Goal: Task Accomplishment & Management: Complete application form

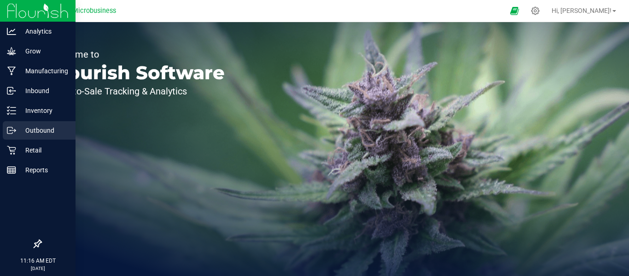
click at [35, 128] on p "Outbound" at bounding box center [43, 130] width 55 height 11
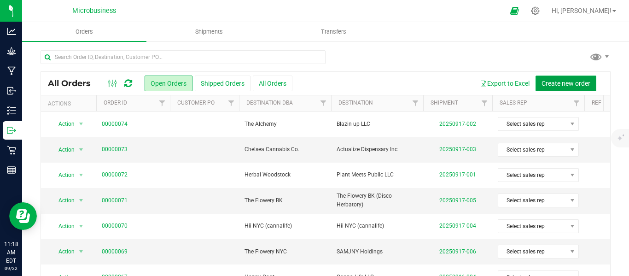
click at [551, 83] on span "Create new order" at bounding box center [565, 83] width 49 height 7
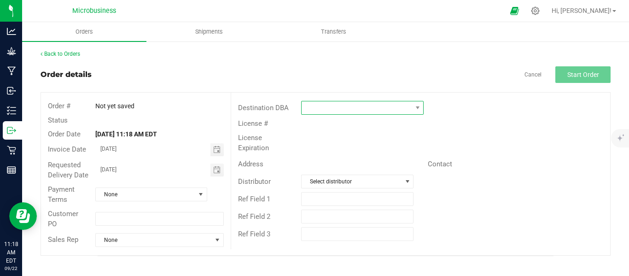
click at [391, 109] on span at bounding box center [356, 107] width 110 height 13
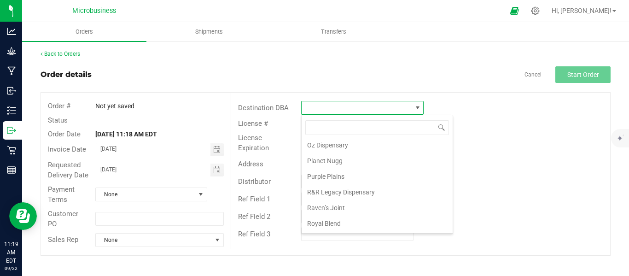
scroll to position [997, 0]
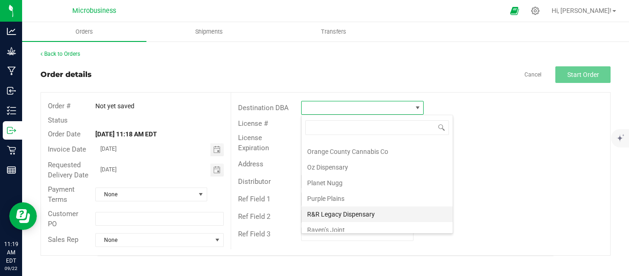
click at [317, 218] on li "R&R Legacy Dispensary" at bounding box center [376, 214] width 151 height 16
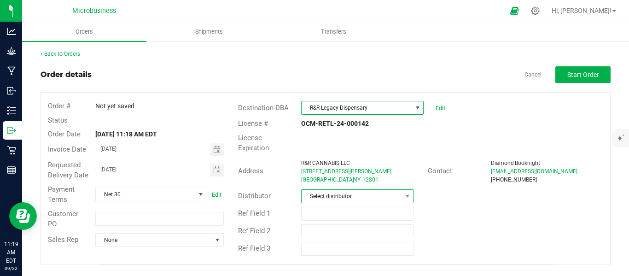
click at [330, 190] on span "Select distributor" at bounding box center [351, 196] width 100 height 13
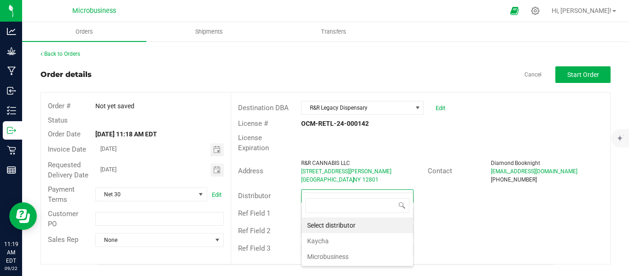
scroll to position [14, 113]
click at [321, 253] on li "Microbusiness" at bounding box center [356, 257] width 111 height 16
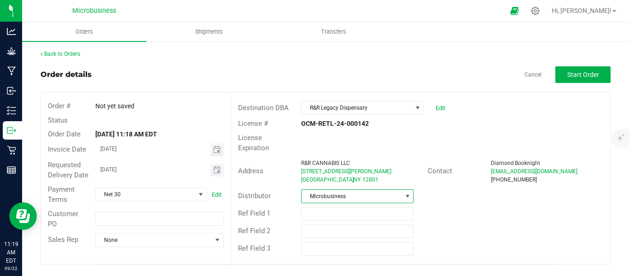
click at [117, 170] on input "[DATE]" at bounding box center [153, 169] width 115 height 12
click at [115, 171] on input "[DATE]" at bounding box center [153, 169] width 115 height 12
type input "[DATE]"
click at [576, 74] on span "Start Order" at bounding box center [583, 74] width 32 height 7
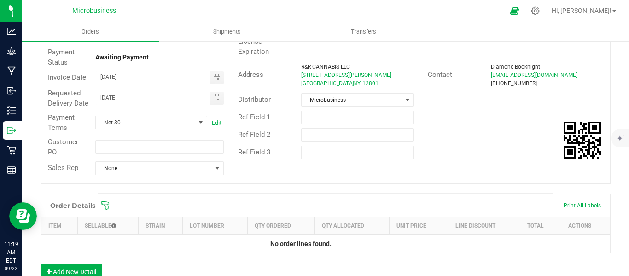
scroll to position [230, 0]
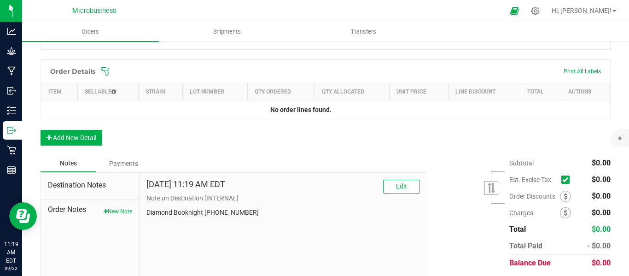
click at [107, 75] on icon at bounding box center [105, 71] width 8 height 8
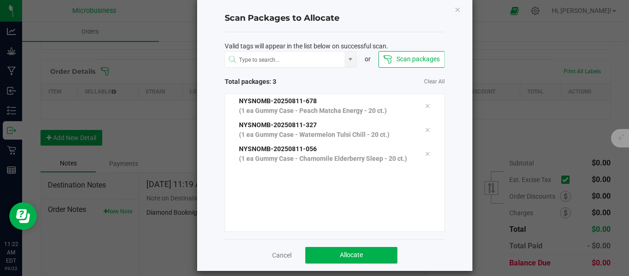
scroll to position [26, 0]
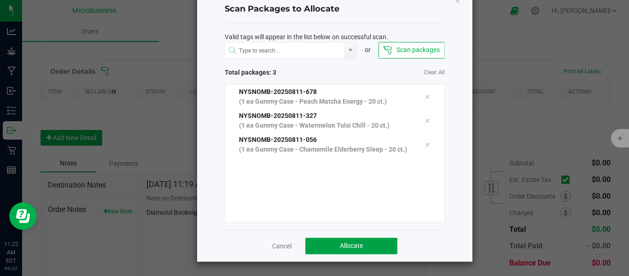
click at [320, 241] on button "Allocate" at bounding box center [351, 245] width 92 height 17
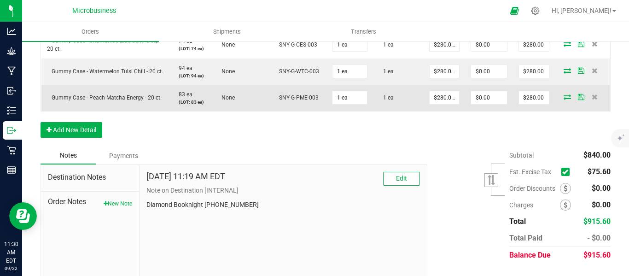
scroll to position [230, 0]
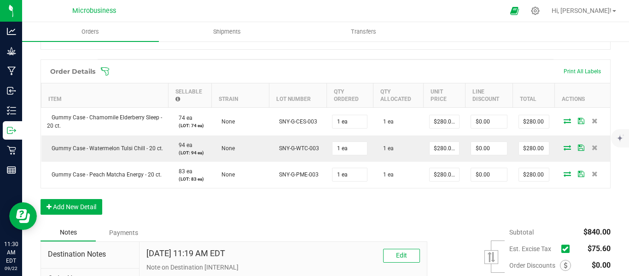
click at [103, 76] on icon at bounding box center [104, 71] width 9 height 9
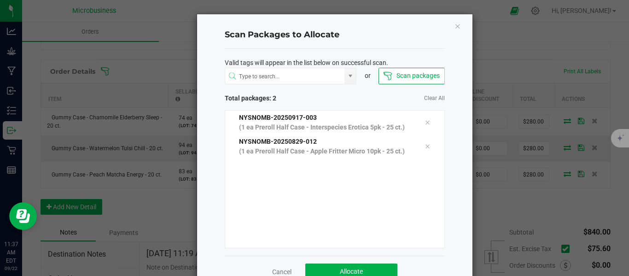
click button "Close" at bounding box center [457, 25] width 6 height 11
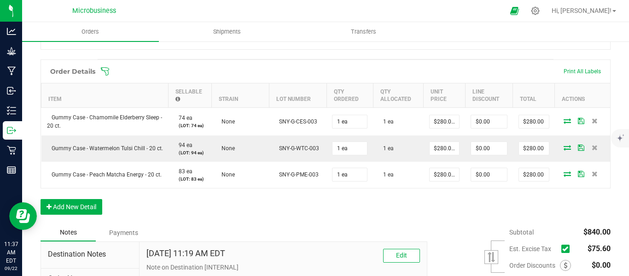
click at [105, 76] on icon at bounding box center [104, 71] width 9 height 9
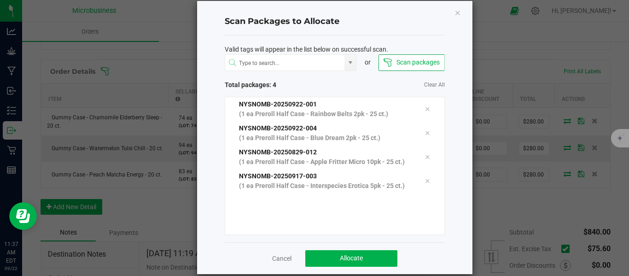
scroll to position [26, 0]
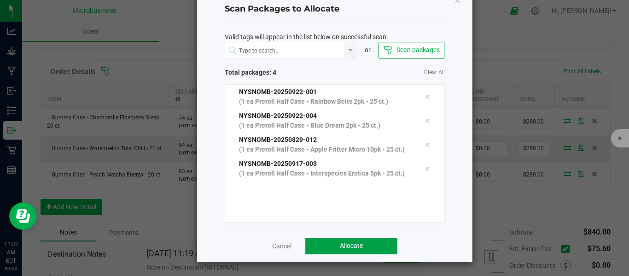
click at [330, 244] on button "Allocate" at bounding box center [351, 245] width 92 height 17
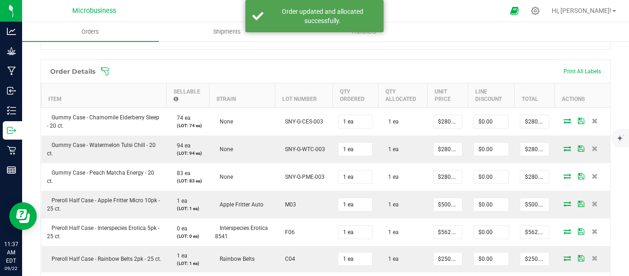
scroll to position [0, 0]
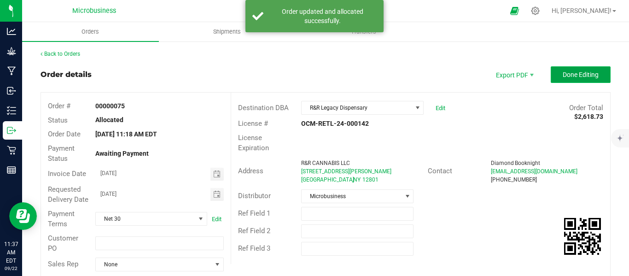
click at [563, 72] on span "Done Editing" at bounding box center [580, 74] width 36 height 7
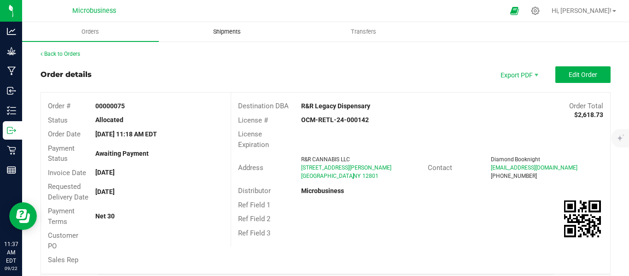
click at [222, 33] on span "Shipments" at bounding box center [227, 32] width 52 height 8
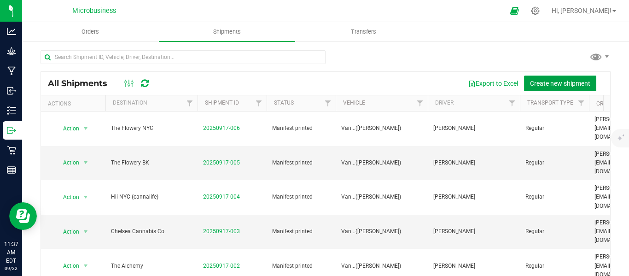
click at [541, 78] on button "Create new shipment" at bounding box center [560, 83] width 72 height 16
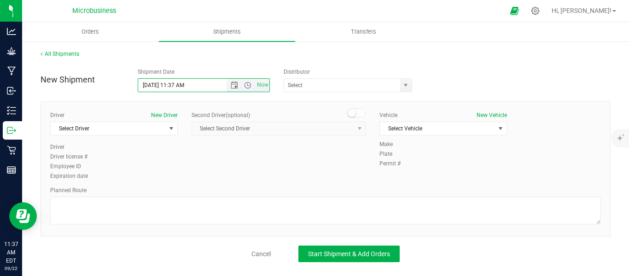
click at [153, 86] on input "[DATE] 11:37 AM" at bounding box center [190, 85] width 104 height 13
drag, startPoint x: 197, startPoint y: 81, endPoint x: 171, endPoint y: 92, distance: 28.5
click at [171, 92] on div "New Shipment Shipment Date [DATE] 11:37 AM Now Distributor Kaycha Microbusiness…" at bounding box center [326, 163] width 570 height 198
type input "[DATE] 9:00 AM"
click at [143, 128] on span "Select Driver" at bounding box center [108, 128] width 115 height 13
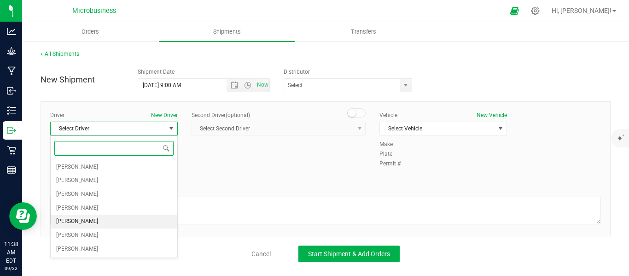
click at [81, 221] on span "[PERSON_NAME]" at bounding box center [77, 221] width 42 height 12
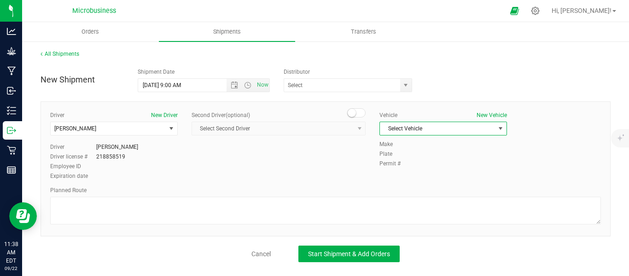
click at [412, 122] on span "Select Vehicle" at bounding box center [437, 128] width 115 height 13
click at [400, 185] on li "Van...([PERSON_NAME])" at bounding box center [443, 186] width 127 height 14
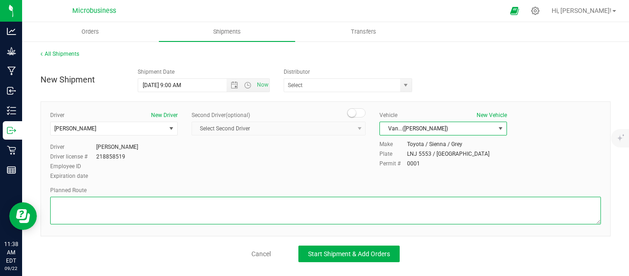
click at [172, 201] on textarea at bounding box center [325, 211] width 550 height 28
type textarea "a"
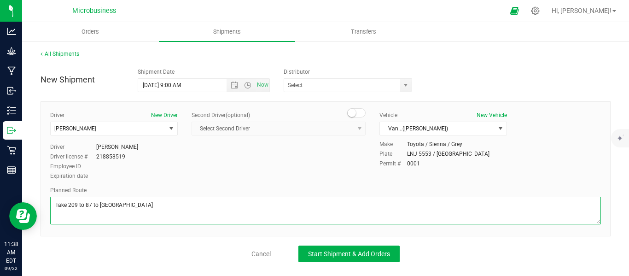
drag, startPoint x: 90, startPoint y: 203, endPoint x: 95, endPoint y: 201, distance: 5.4
click at [90, 203] on textarea at bounding box center [325, 211] width 550 height 28
type textarea "Take 209 to 87 N to [GEOGRAPHIC_DATA]"
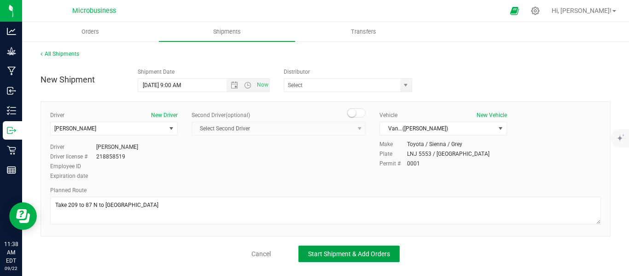
click at [314, 261] on button "Start Shipment & Add Orders" at bounding box center [348, 253] width 101 height 17
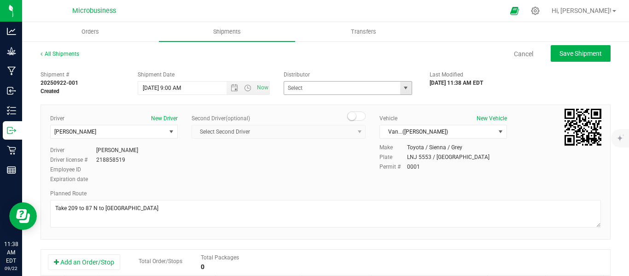
click at [400, 92] on span "select" at bounding box center [406, 87] width 12 height 13
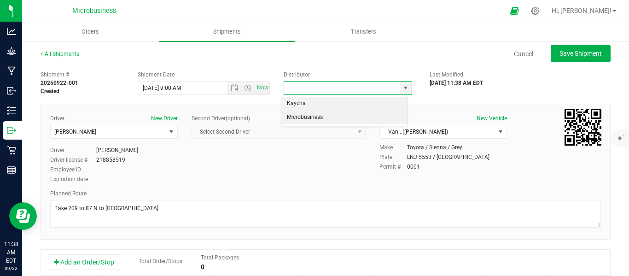
click at [309, 116] on li "Microbusiness" at bounding box center [344, 117] width 126 height 14
type input "Microbusiness"
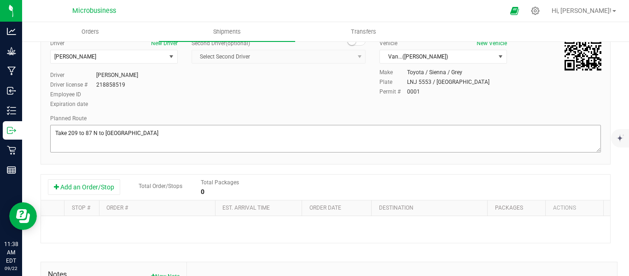
scroll to position [41, 0]
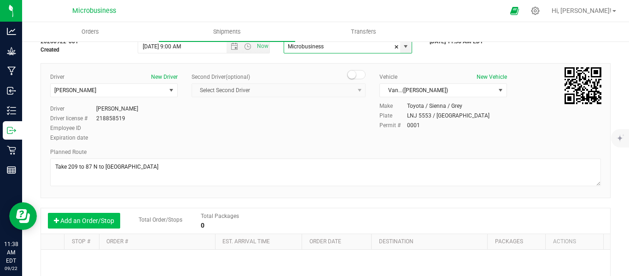
click at [103, 222] on button "Add an Order/Stop" at bounding box center [84, 221] width 72 height 16
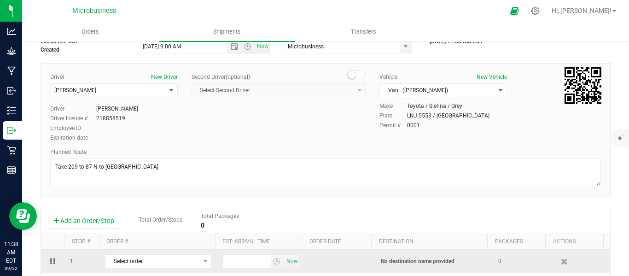
scroll to position [118, 0]
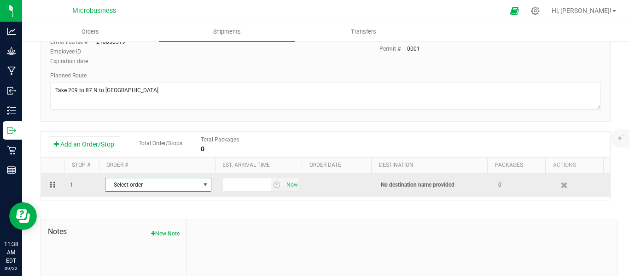
click at [122, 186] on span "Select order" at bounding box center [152, 184] width 94 height 13
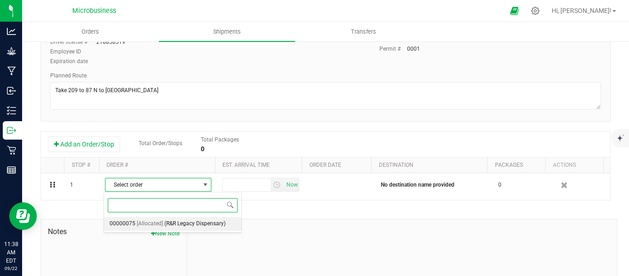
click at [135, 226] on li "00000075 [Allocated] (R&R Legacy Dispensary)" at bounding box center [172, 224] width 137 height 14
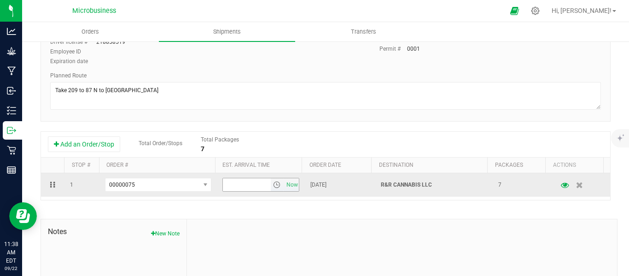
click at [246, 184] on input "text" at bounding box center [246, 184] width 47 height 13
type input "12:00 PM"
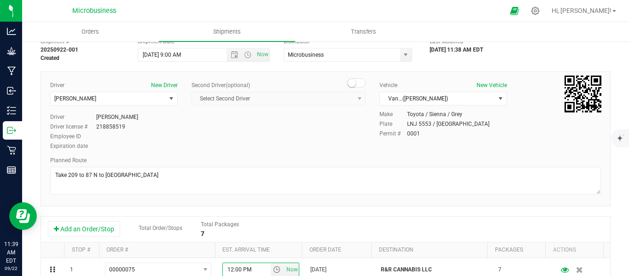
scroll to position [0, 0]
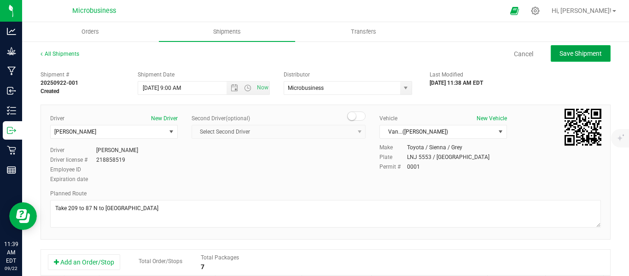
click at [556, 47] on button "Save Shipment" at bounding box center [580, 53] width 60 height 17
type input "[DATE] 1:00 PM"
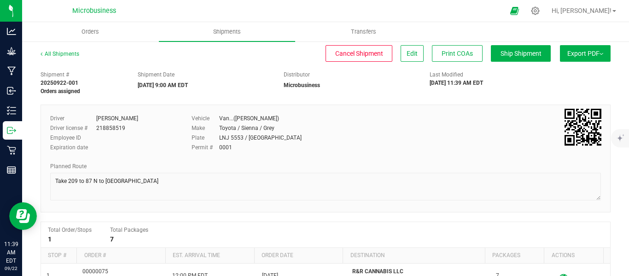
click at [560, 53] on button "Export PDF" at bounding box center [585, 53] width 51 height 17
click at [560, 89] on span "Manifest by Lot" at bounding box center [561, 87] width 38 height 6
click at [89, 37] on uib-tab-heading "Orders" at bounding box center [90, 31] width 137 height 19
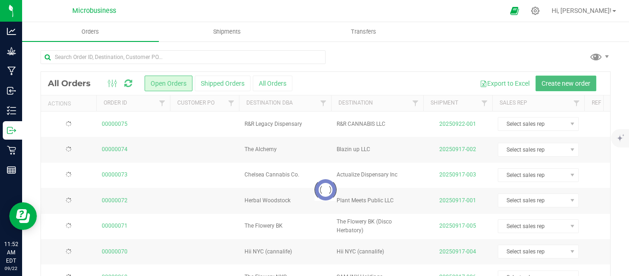
click at [561, 85] on span "Create new order" at bounding box center [565, 83] width 49 height 7
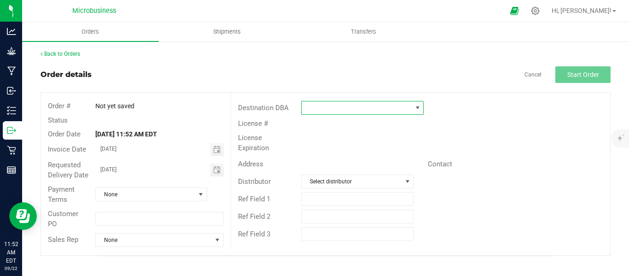
click at [323, 105] on span at bounding box center [356, 107] width 110 height 13
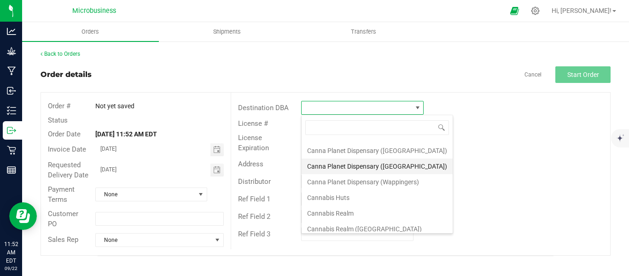
scroll to position [230, 0]
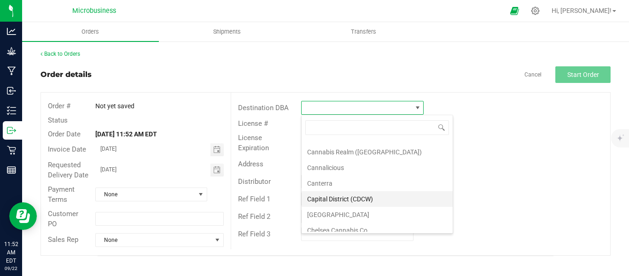
click at [337, 197] on li "Capital District (CDCW)" at bounding box center [376, 199] width 151 height 16
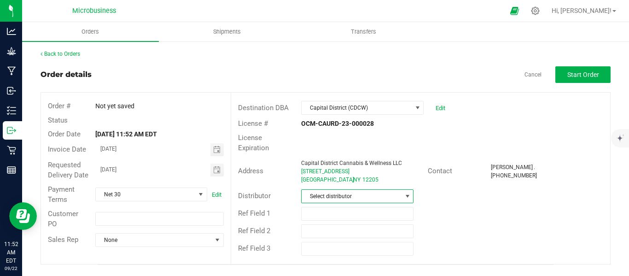
click at [324, 190] on span "Select distributor" at bounding box center [351, 196] width 100 height 13
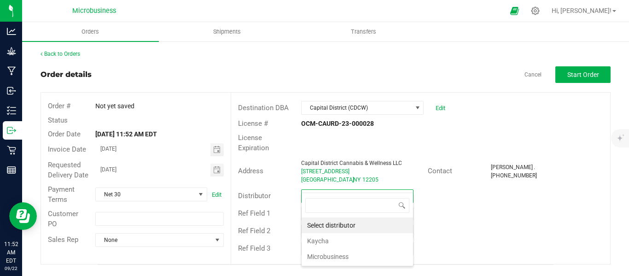
scroll to position [14, 113]
click at [336, 260] on li "Microbusiness" at bounding box center [356, 257] width 111 height 16
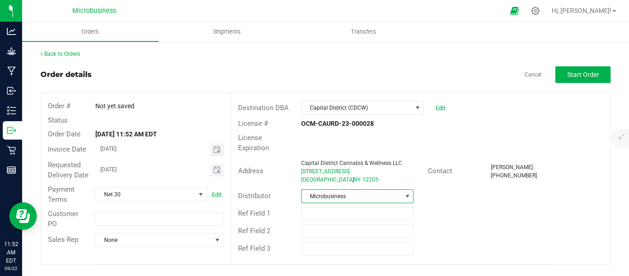
click at [114, 170] on input "[DATE]" at bounding box center [153, 169] width 115 height 12
type input "[DATE]"
click at [572, 77] on span "Start Order" at bounding box center [583, 74] width 32 height 7
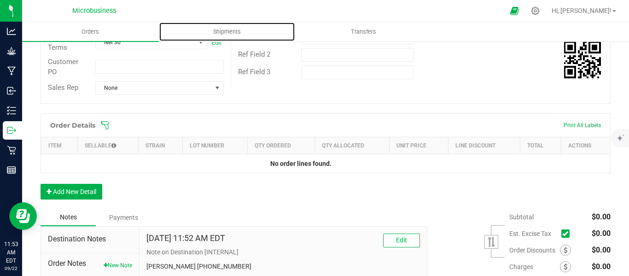
scroll to position [270, 0]
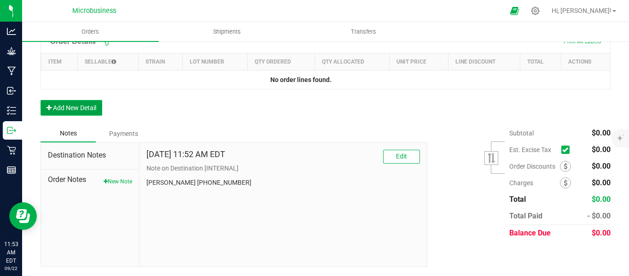
click at [72, 104] on button "Add New Detail" at bounding box center [72, 108] width 62 height 16
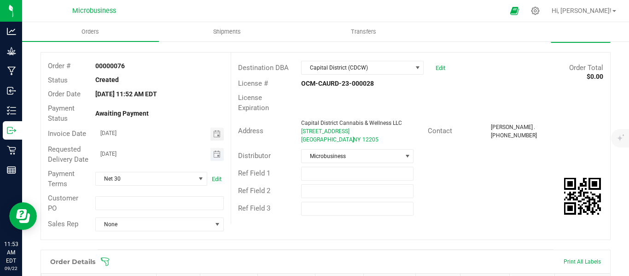
scroll to position [193, 0]
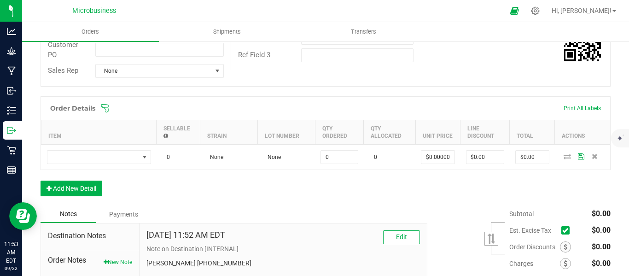
click at [108, 113] on icon at bounding box center [104, 108] width 9 height 9
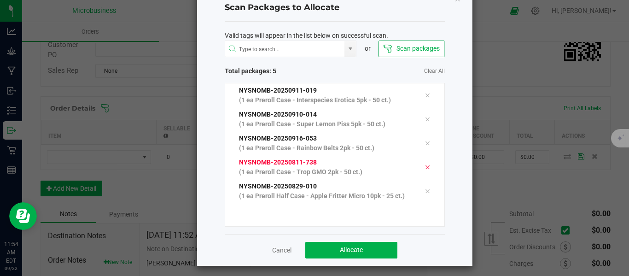
scroll to position [41, 0]
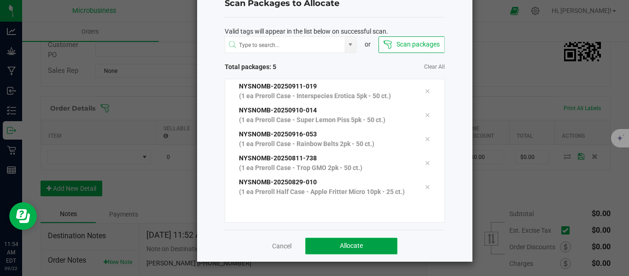
click at [353, 244] on span "Allocate" at bounding box center [351, 245] width 23 height 7
